Goal: Information Seeking & Learning: Learn about a topic

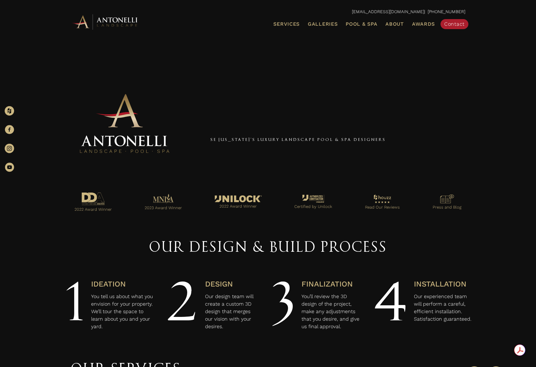
scroll to position [94, 0]
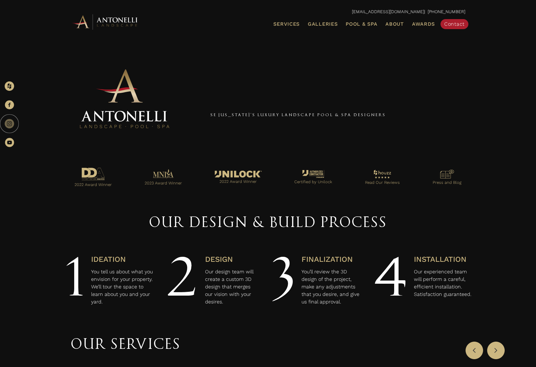
click at [8, 124] on icon at bounding box center [9, 123] width 9 height 9
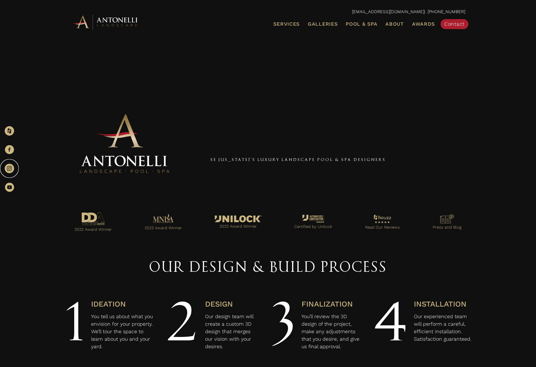
scroll to position [0, 0]
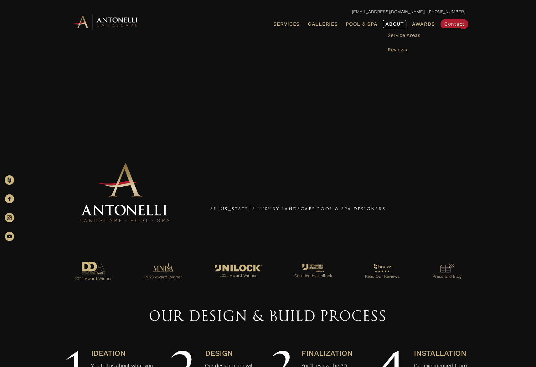
click at [399, 23] on span "About" at bounding box center [395, 24] width 18 height 5
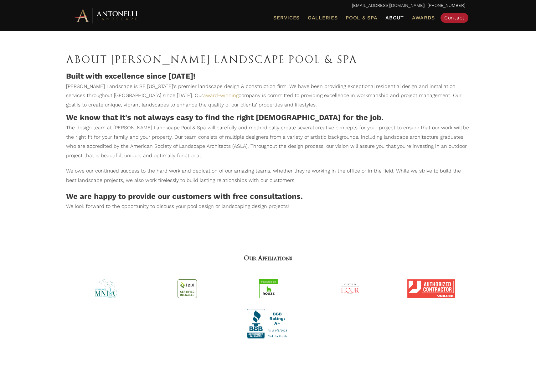
scroll to position [125, 0]
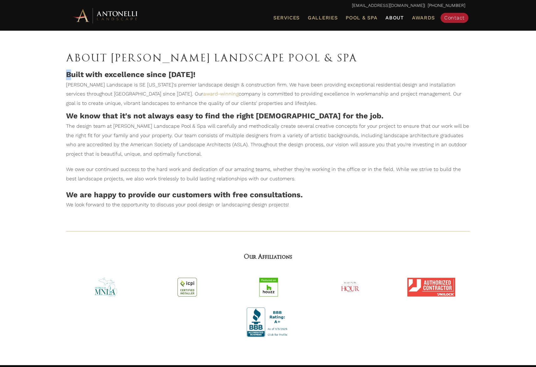
drag, startPoint x: 67, startPoint y: 74, endPoint x: 69, endPoint y: 78, distance: 4.4
click at [69, 78] on h4 "Built with excellence since [DATE]!" at bounding box center [268, 75] width 404 height 11
click at [64, 81] on div "About [PERSON_NAME] Landscape Pool & Spa Built with excellence since [DATE]! [P…" at bounding box center [268, 77] width 417 height 68
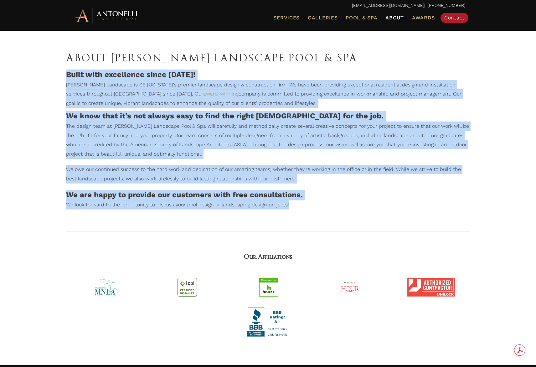
drag, startPoint x: 66, startPoint y: 75, endPoint x: 299, endPoint y: 206, distance: 267.6
click at [299, 206] on div "About Antonelli Landscape Pool & Spa Built with excellence since 1995! Antonell…" at bounding box center [268, 195] width 417 height 304
copy div "Built with excellence since 1995! Antonelli Landscape is SE Michigan's premier …"
